Goal: Find specific fact: Find specific fact

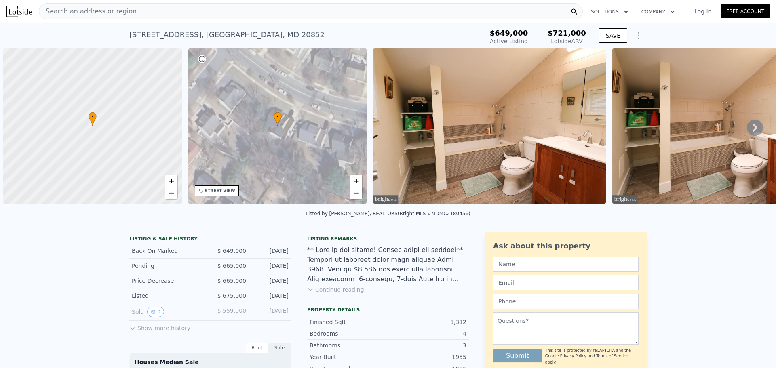
scroll to position [0, 3]
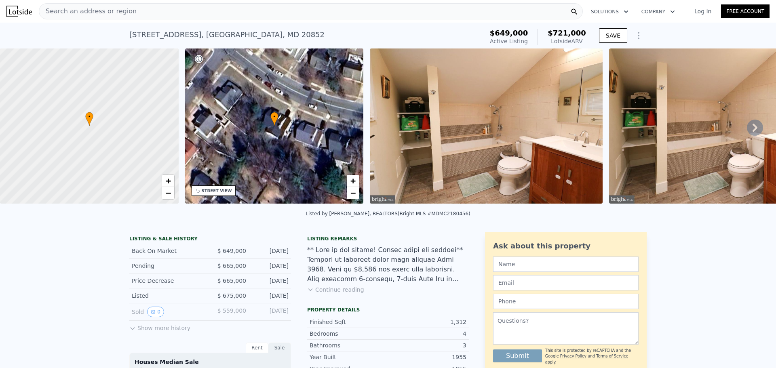
click at [747, 128] on icon at bounding box center [755, 128] width 16 height 16
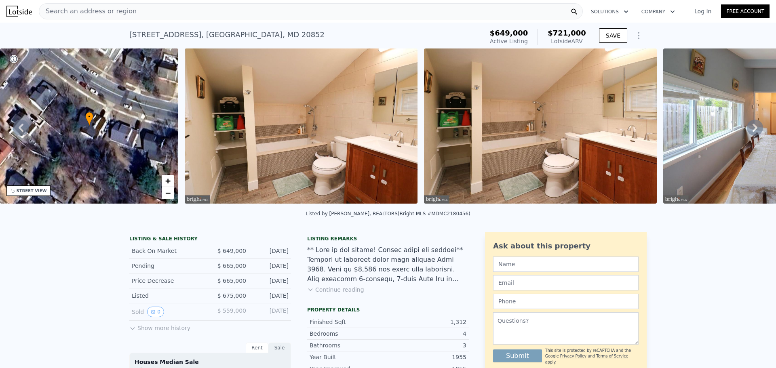
click at [747, 128] on icon at bounding box center [755, 128] width 16 height 16
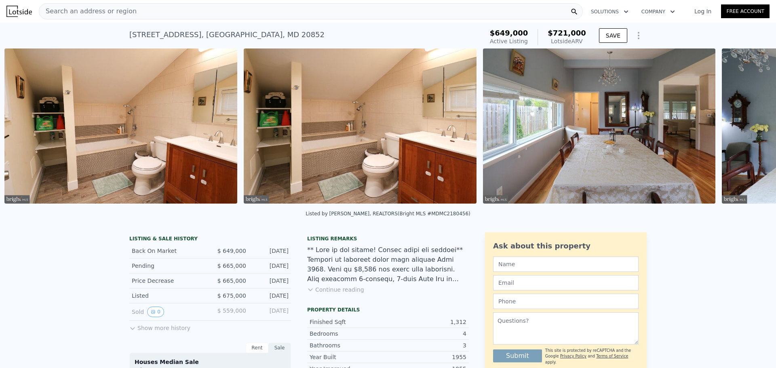
scroll to position [0, 370]
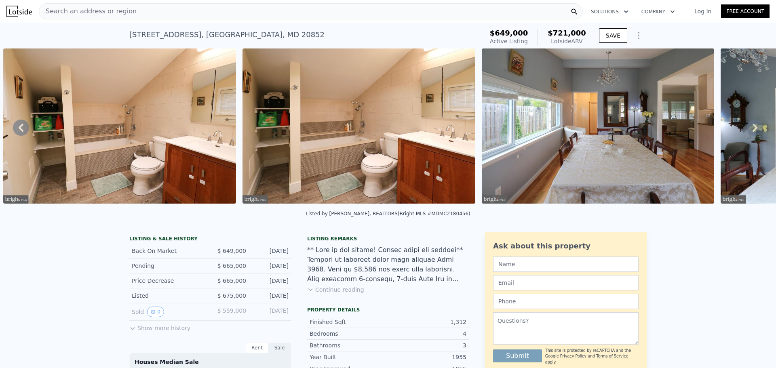
click at [747, 128] on icon at bounding box center [755, 128] width 16 height 16
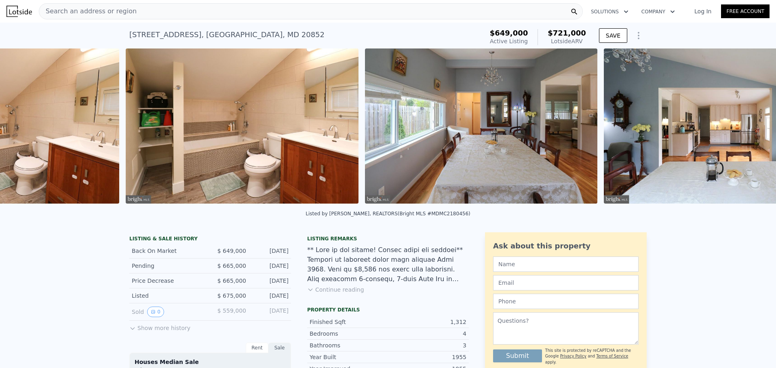
click at [747, 128] on img at bounding box center [720, 126] width 233 height 155
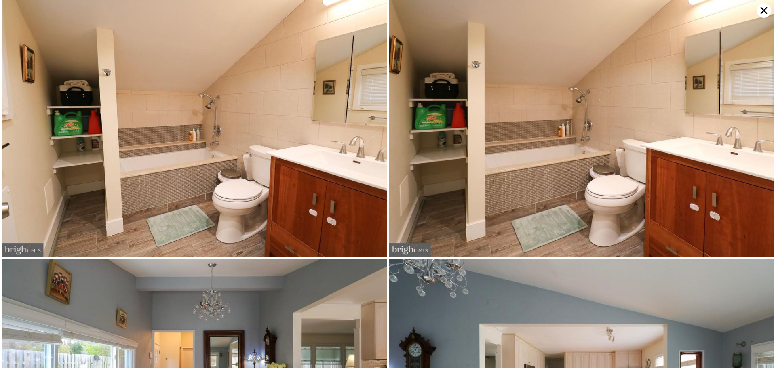
scroll to position [0, 609]
click at [747, 128] on img at bounding box center [582, 128] width 386 height 257
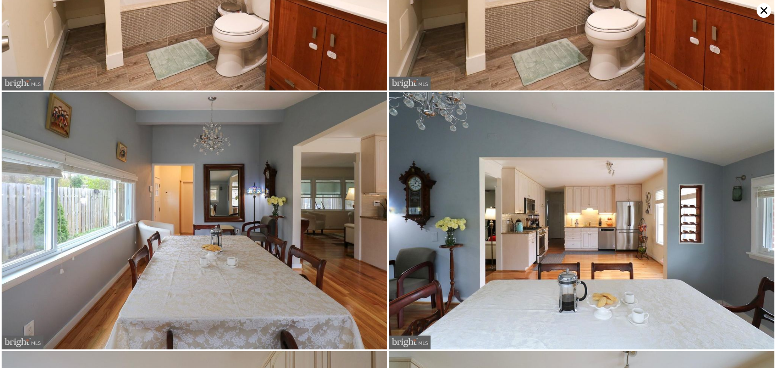
click at [747, 128] on img at bounding box center [582, 220] width 386 height 257
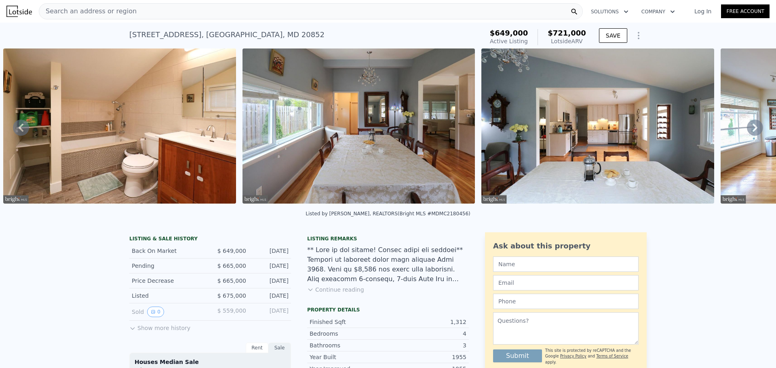
scroll to position [88, 0]
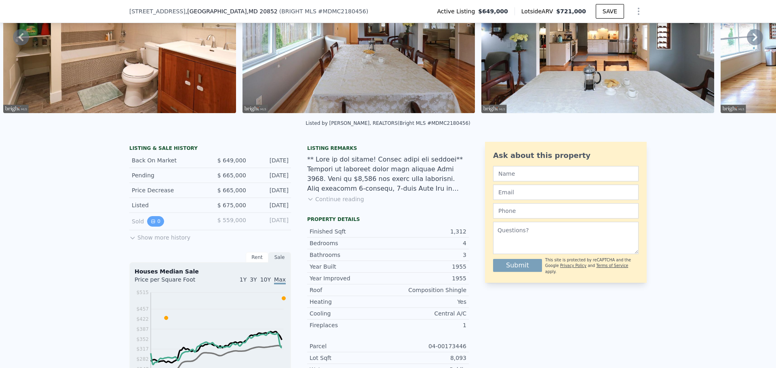
click at [147, 227] on button "0" at bounding box center [155, 221] width 17 height 11
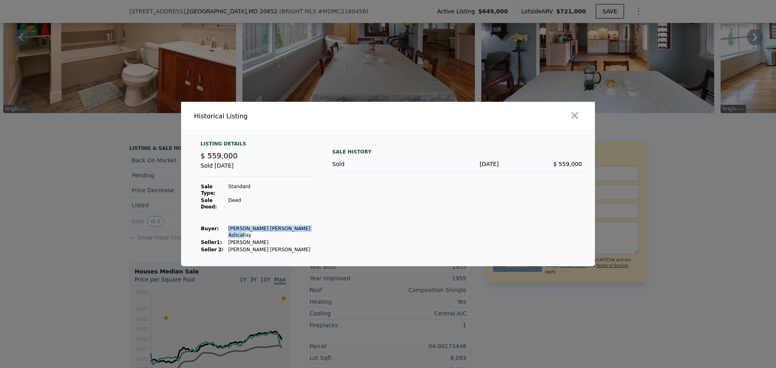
drag, startPoint x: 226, startPoint y: 227, endPoint x: 304, endPoint y: 226, distance: 78.4
click at [304, 226] on td "[PERSON_NAME] [PERSON_NAME] Ashcallay" at bounding box center [270, 232] width 85 height 14
copy td "[PERSON_NAME] [PERSON_NAME] Ashcallay"
click at [575, 121] on icon "button" at bounding box center [574, 115] width 11 height 11
